Goal: Task Accomplishment & Management: Complete application form

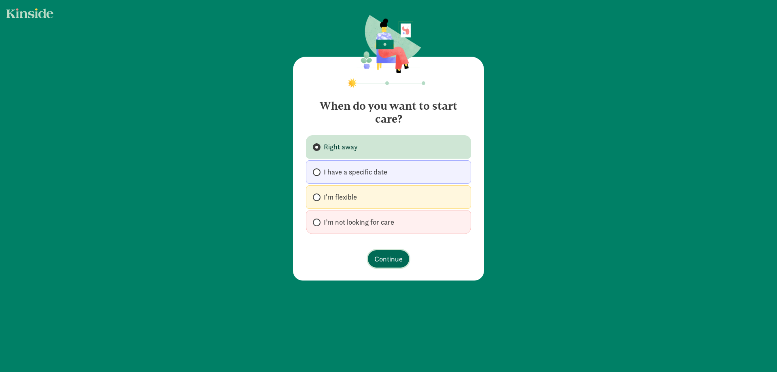
click at [393, 254] on span "Continue" at bounding box center [388, 258] width 28 height 11
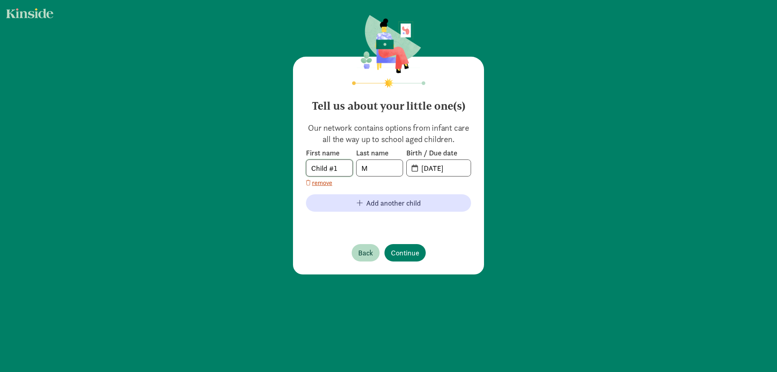
click at [338, 168] on input "Child #1" at bounding box center [329, 168] width 46 height 16
click at [300, 166] on div "Tell us about your little one(s) Our network contains options from infant care …" at bounding box center [388, 166] width 191 height 218
click at [313, 167] on input "Child #1" at bounding box center [329, 168] width 46 height 16
drag, startPoint x: 340, startPoint y: 167, endPoint x: 287, endPoint y: 168, distance: 53.4
click at [287, 168] on div "Tell us about your little one(s) Our network contains options from infant care …" at bounding box center [388, 145] width 777 height 290
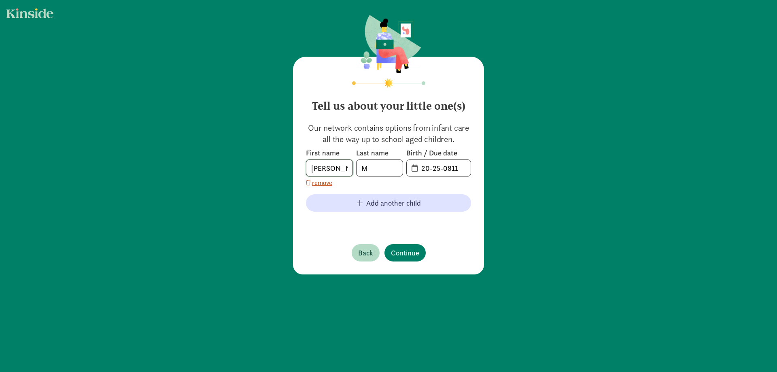
type input "[PERSON_NAME]"
click at [372, 165] on input "M" at bounding box center [379, 168] width 46 height 16
type input "[PERSON_NAME]"
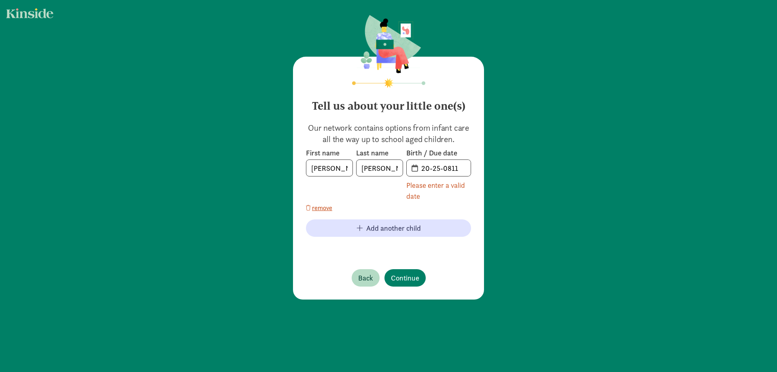
click at [409, 167] on span "20-25-0811" at bounding box center [438, 168] width 64 height 16
click at [412, 169] on span "20-25-0811" at bounding box center [438, 168] width 64 height 16
click at [422, 187] on div "Please enter a valid date" at bounding box center [438, 191] width 65 height 22
click at [414, 167] on span "20-25-0811" at bounding box center [438, 168] width 64 height 16
drag, startPoint x: 461, startPoint y: 166, endPoint x: 420, endPoint y: 171, distance: 41.9
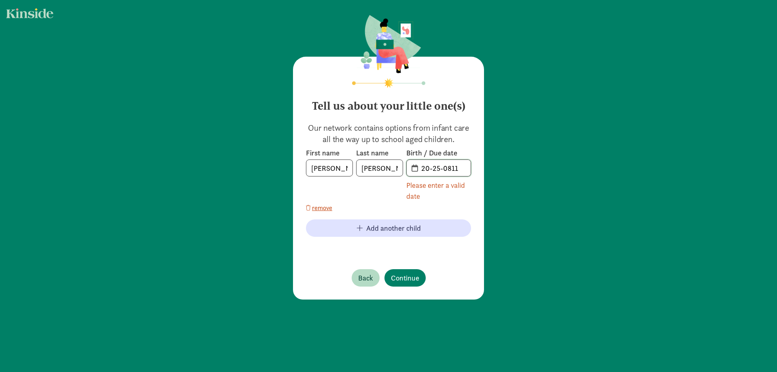
click at [420, 171] on input "20-25-0811" at bounding box center [443, 168] width 54 height 16
click at [412, 168] on span "27" at bounding box center [438, 168] width 64 height 16
click at [426, 169] on input "27" at bounding box center [443, 168] width 54 height 16
type input "2"
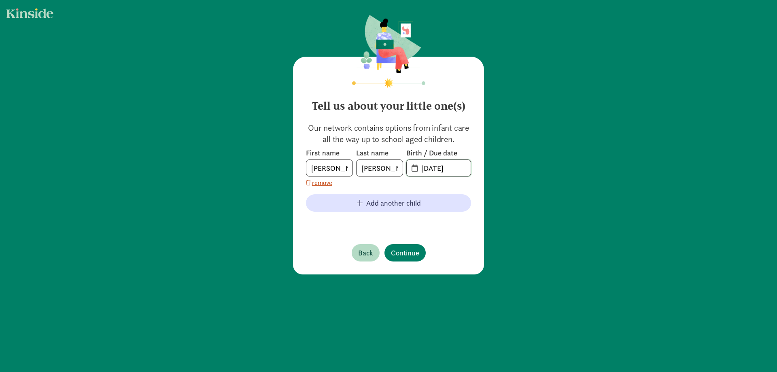
type input "[DATE]"
click at [410, 251] on span "Continue" at bounding box center [405, 252] width 28 height 11
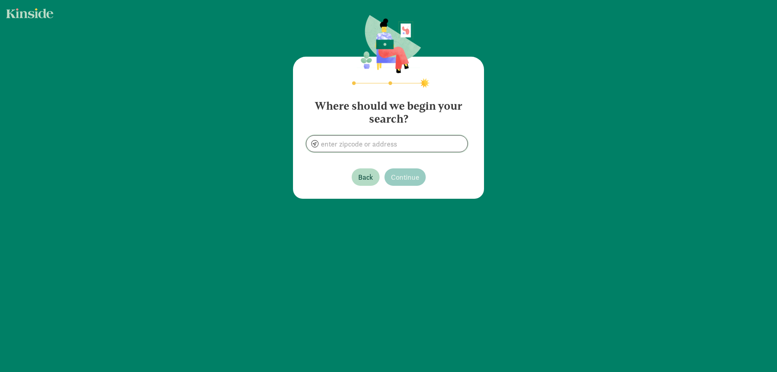
click at [337, 145] on input at bounding box center [386, 143] width 161 height 16
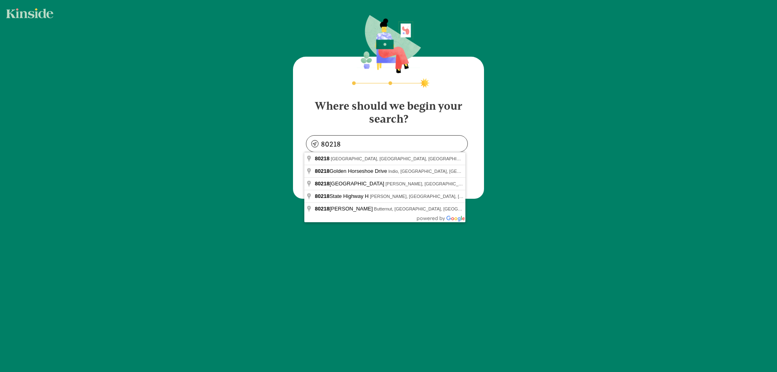
type input "[GEOGRAPHIC_DATA], [GEOGRAPHIC_DATA]"
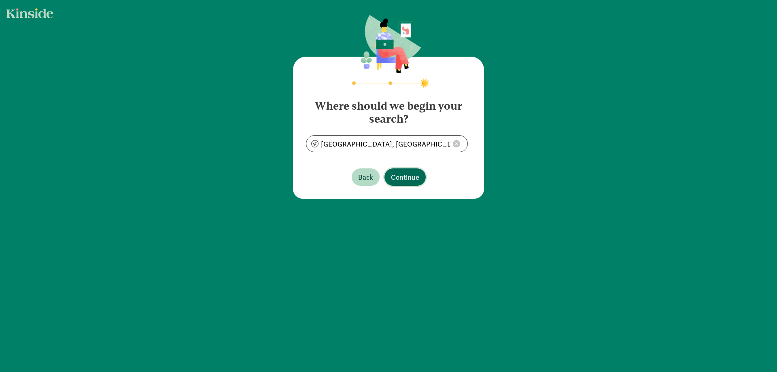
click at [406, 174] on span "Continue" at bounding box center [405, 176] width 28 height 11
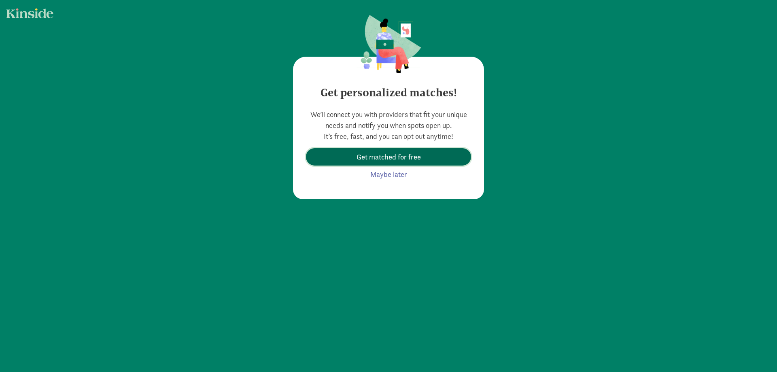
click at [404, 155] on span "Get matched for free" at bounding box center [388, 156] width 64 height 11
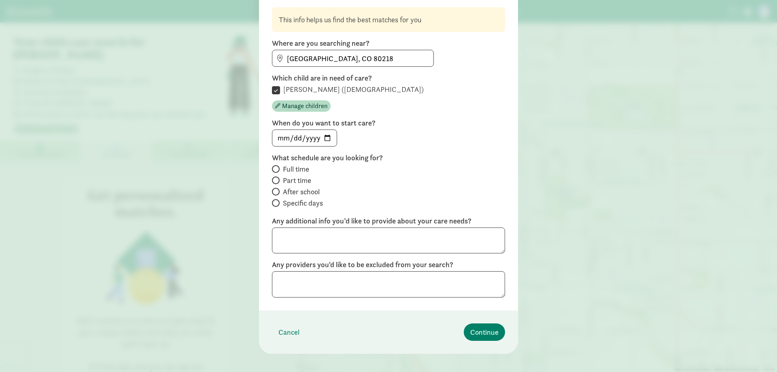
scroll to position [68, 0]
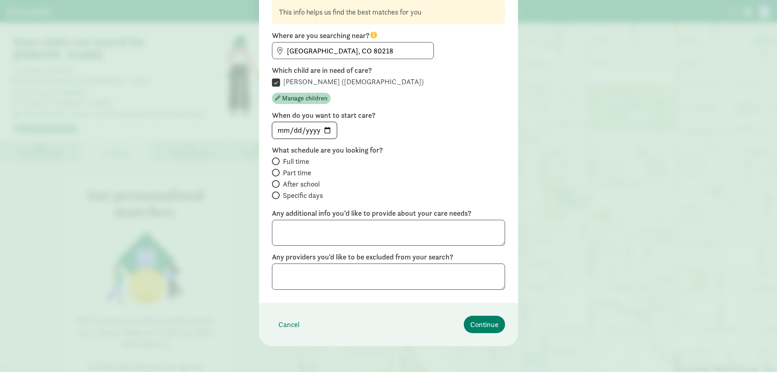
click at [326, 128] on input "[DATE]" at bounding box center [304, 130] width 64 height 16
type input "[DATE]"
click at [321, 195] on span "Specific days" at bounding box center [303, 195] width 40 height 10
click at [277, 195] on input "Specific days" at bounding box center [274, 195] width 5 height 5
radio input "true"
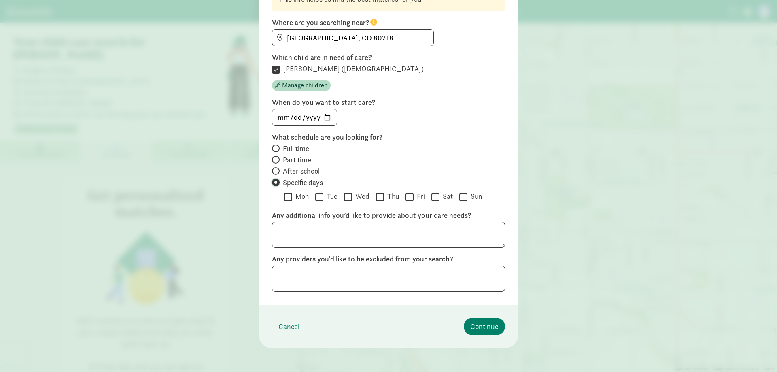
scroll to position [83, 0]
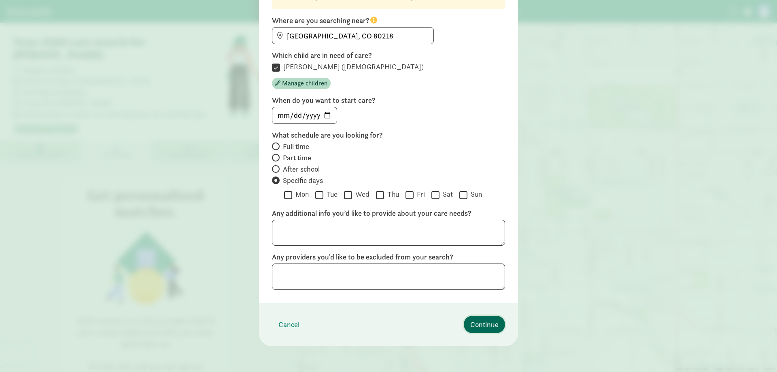
click at [484, 316] on button "Continue" at bounding box center [483, 323] width 41 height 17
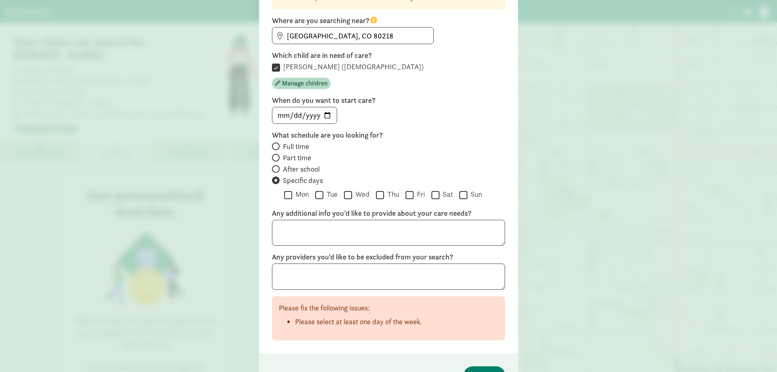
click at [318, 192] on input "Tue" at bounding box center [319, 194] width 8 height 11
checkbox input "true"
click at [345, 193] on input "Wed" at bounding box center [348, 194] width 8 height 11
checkbox input "true"
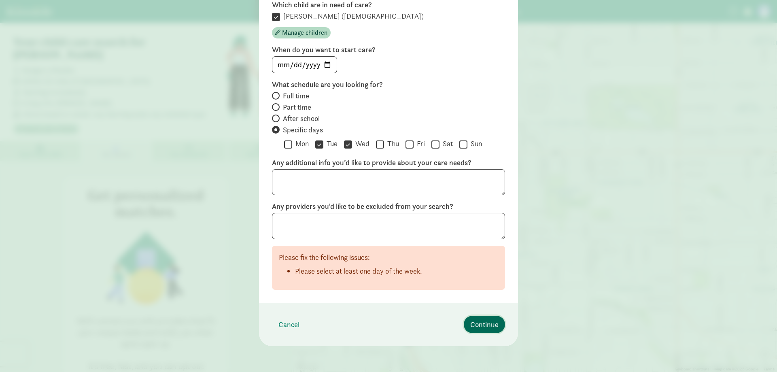
click at [495, 325] on span "Continue" at bounding box center [484, 324] width 28 height 11
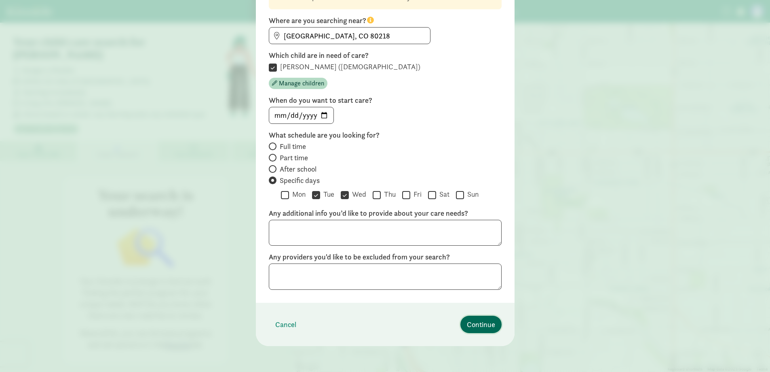
scroll to position [0, 0]
